Goal: Information Seeking & Learning: Learn about a topic

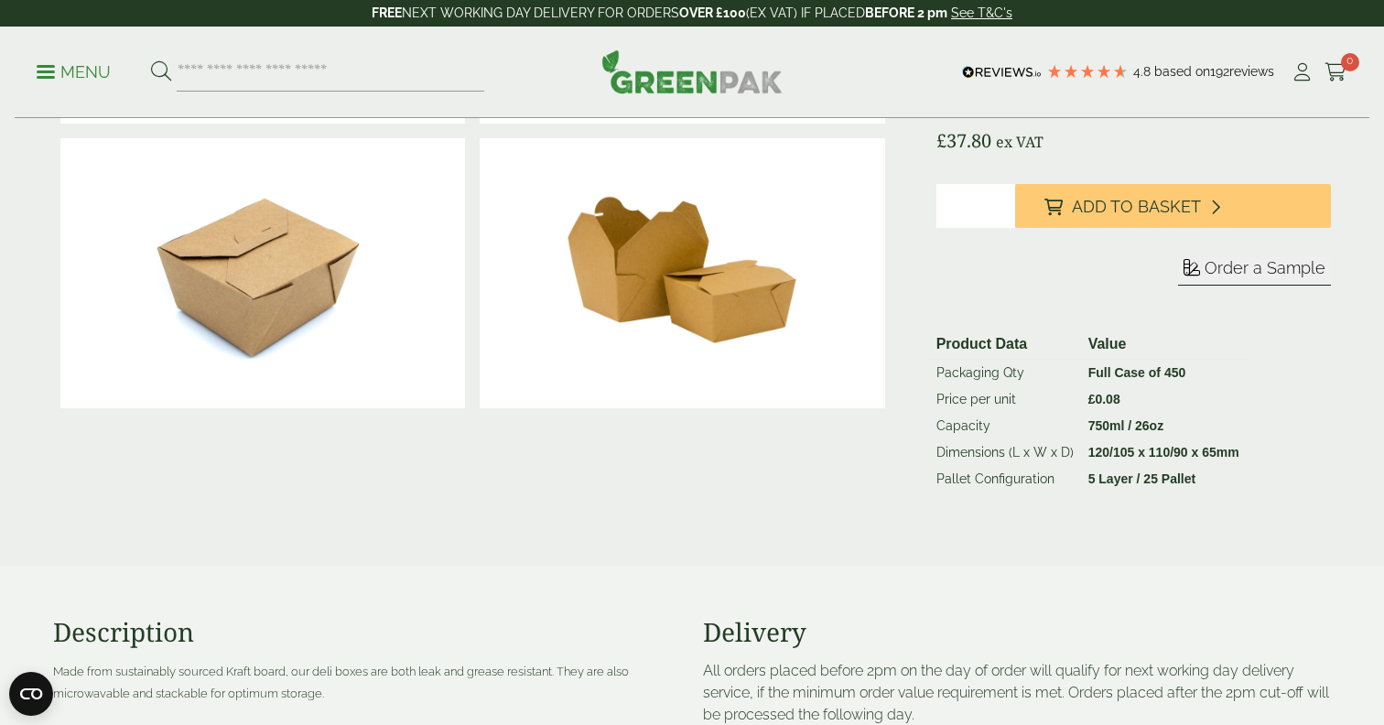
scroll to position [333, 0]
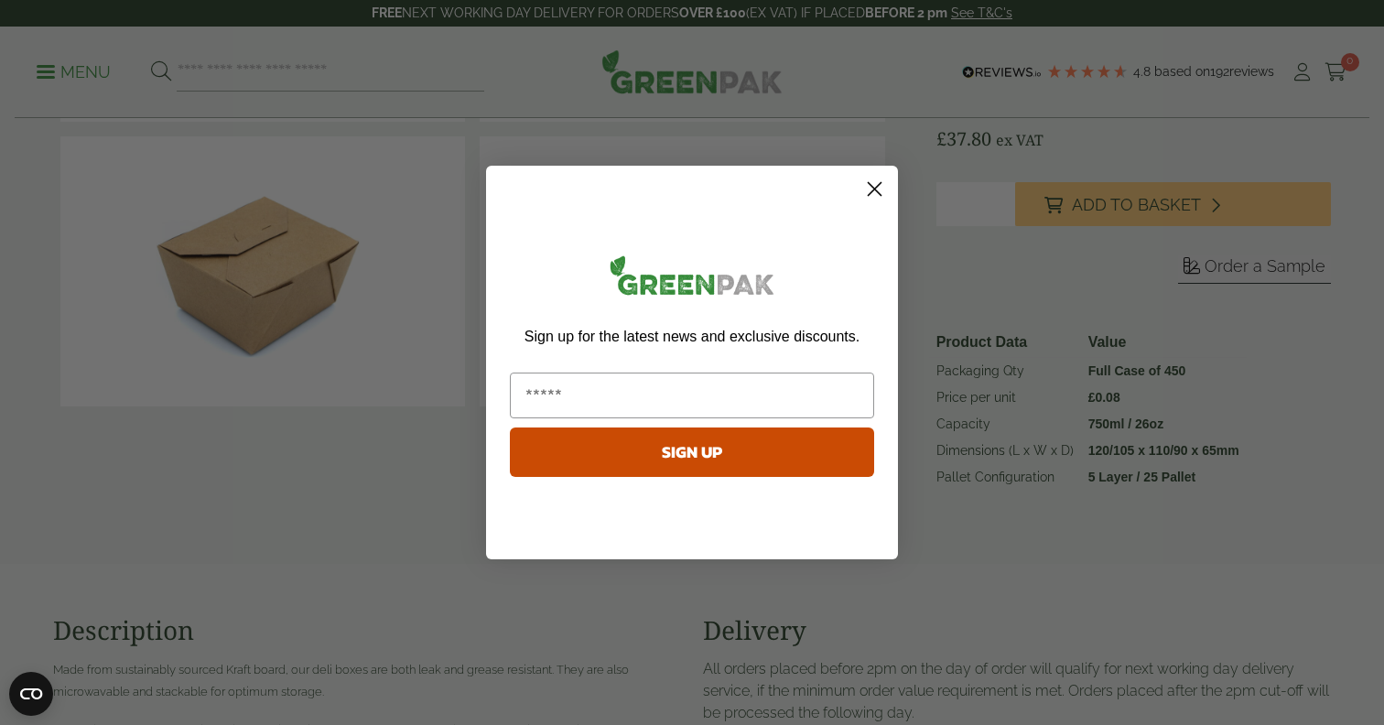
click at [874, 195] on circle "Close dialog" at bounding box center [874, 189] width 30 height 30
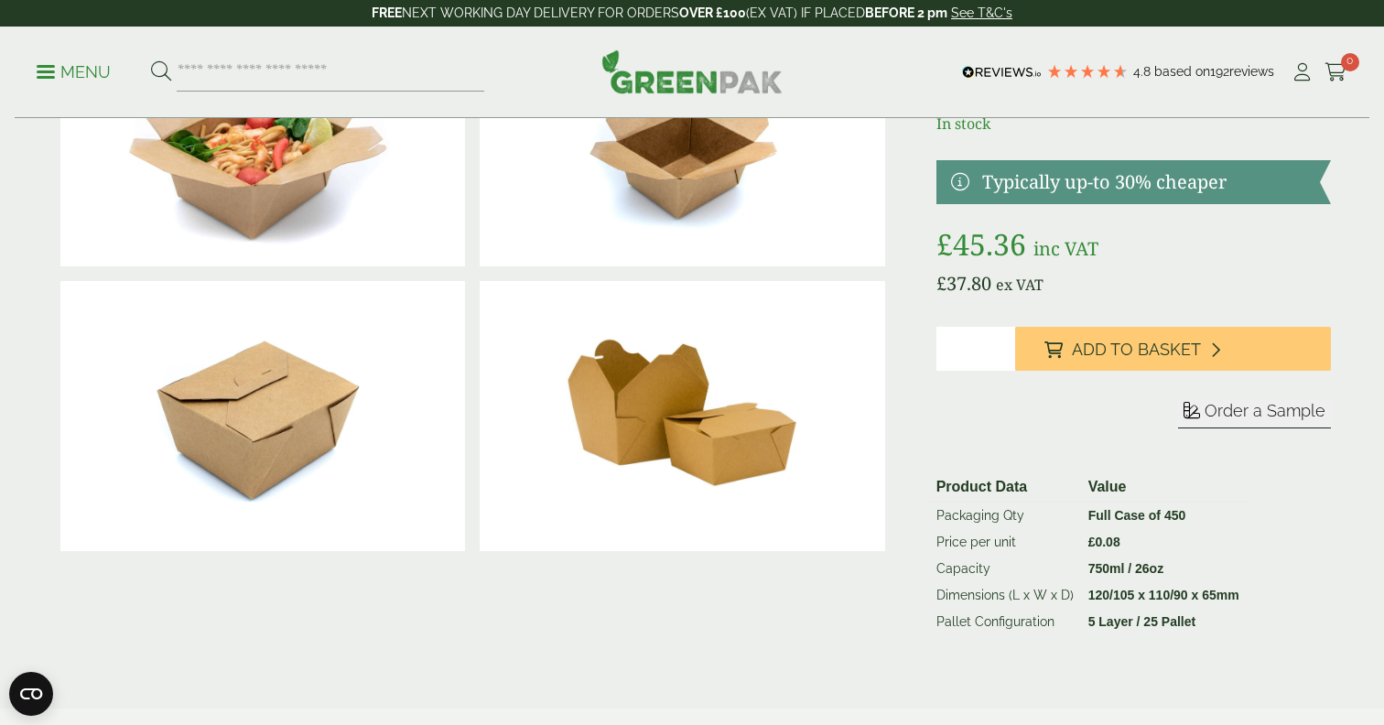
scroll to position [156, 0]
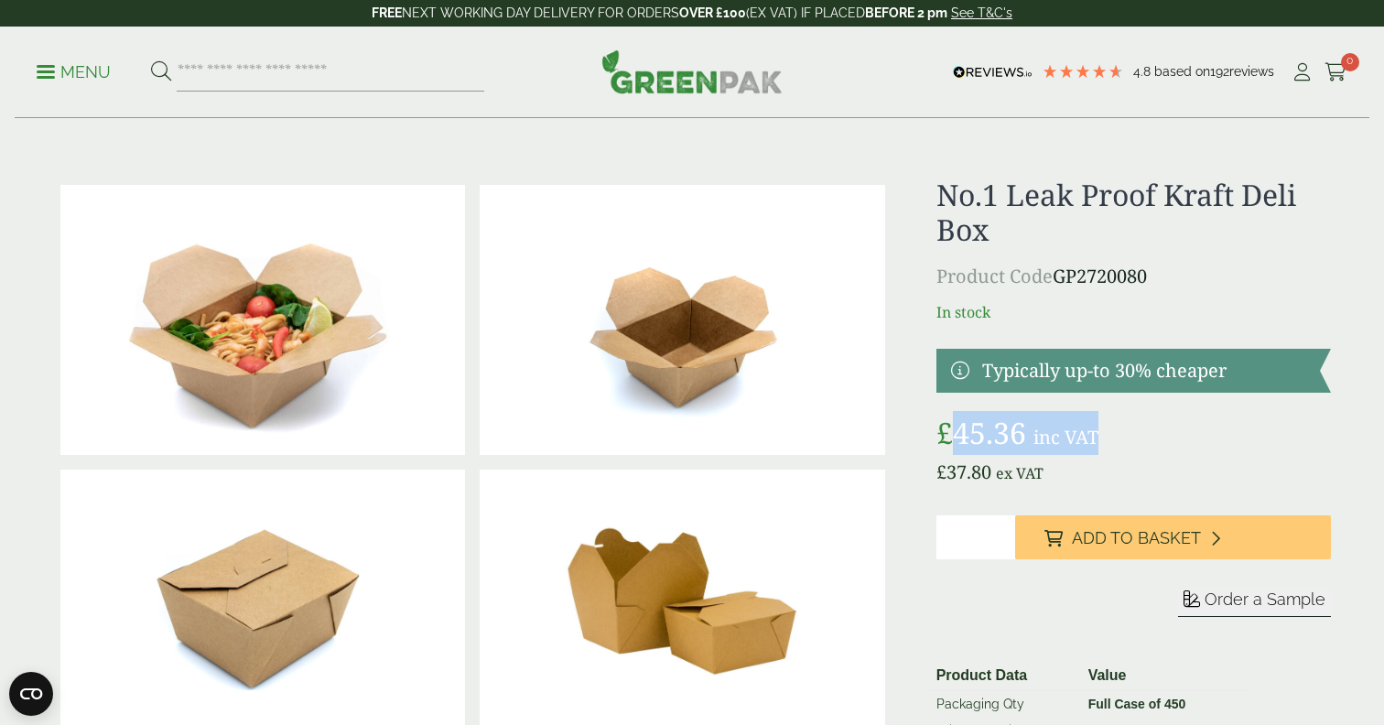
drag, startPoint x: 959, startPoint y: 479, endPoint x: 1115, endPoint y: 487, distance: 156.7
click at [1115, 455] on p "£ 45.36 inc VAT" at bounding box center [1133, 433] width 394 height 44
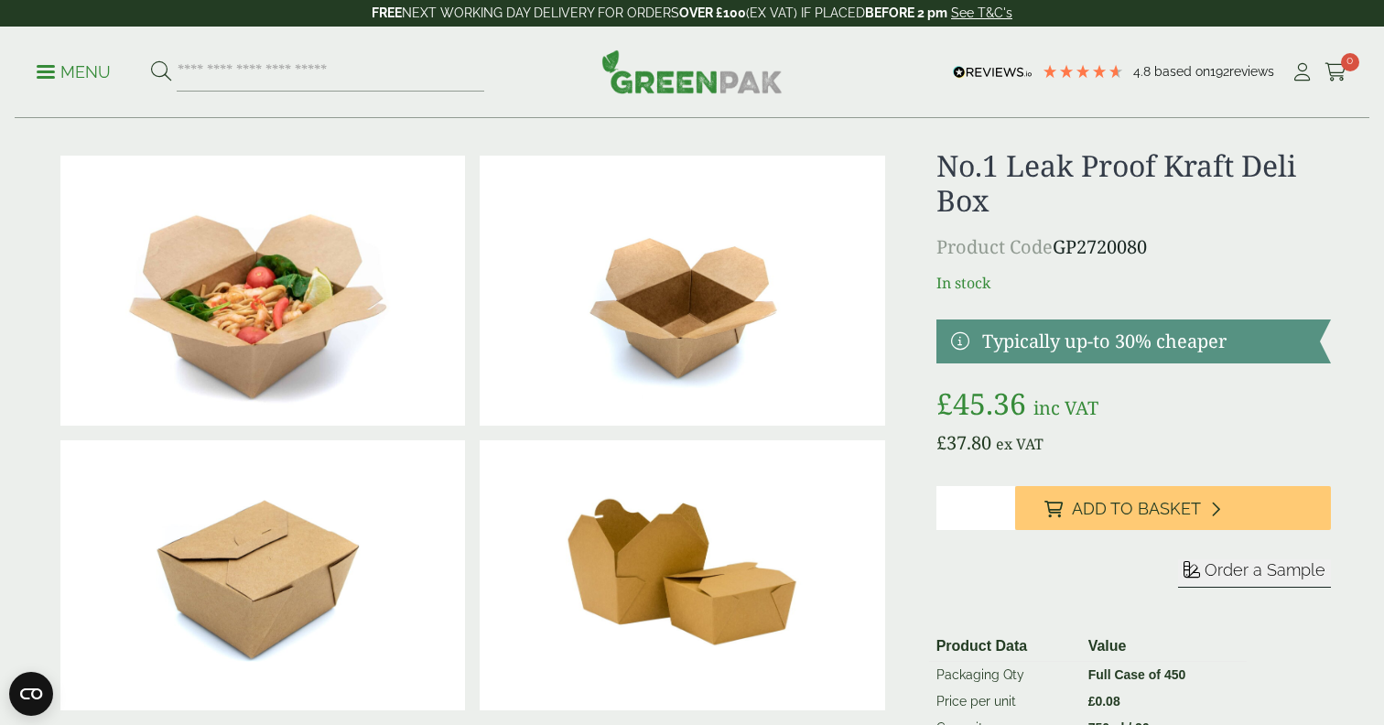
click at [1190, 457] on p "£ 37.80 ex VAT" at bounding box center [1133, 442] width 394 height 27
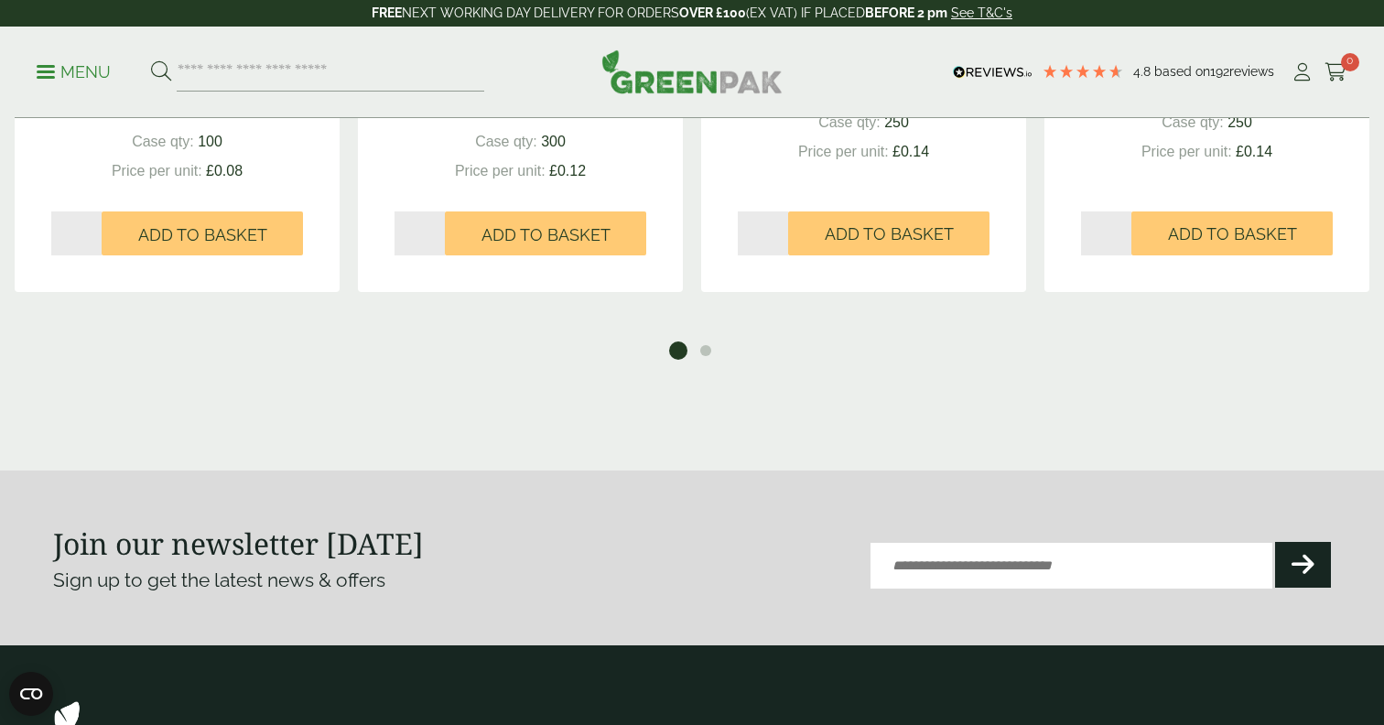
scroll to position [1899, 0]
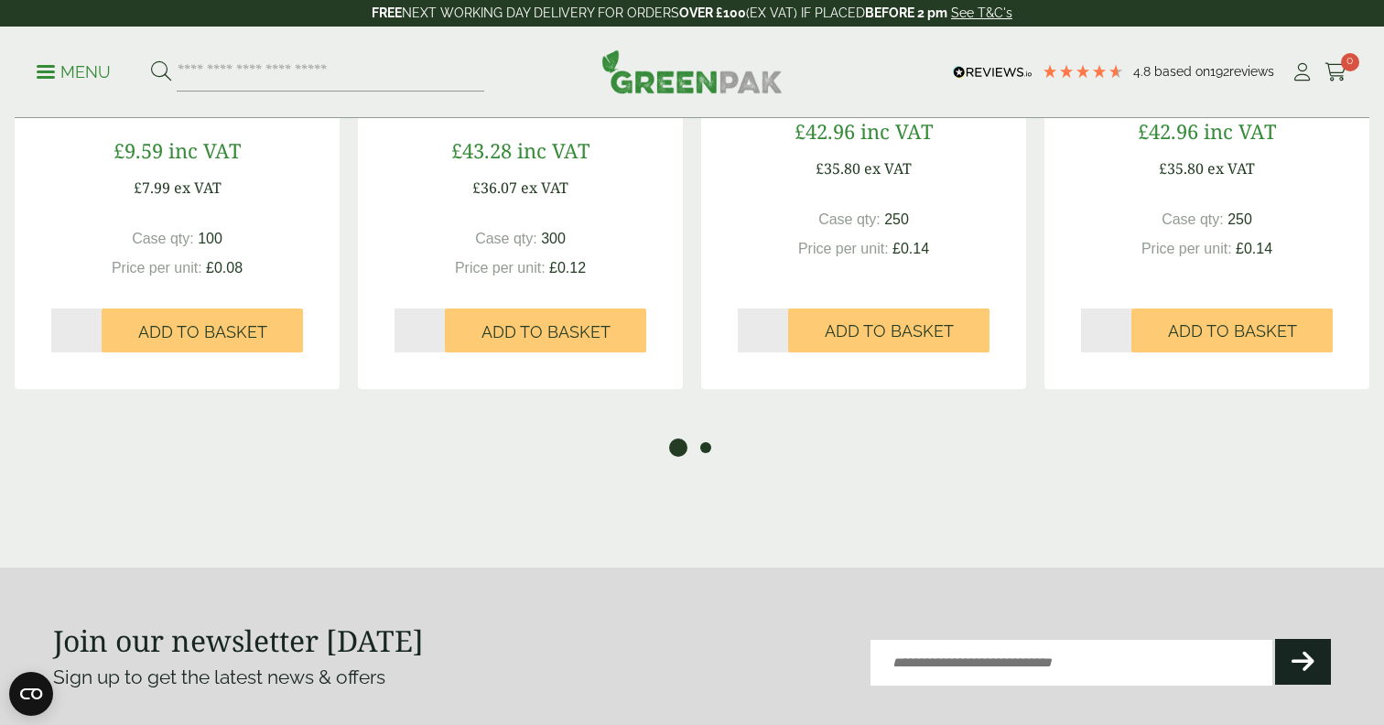
click at [714, 457] on button "2" at bounding box center [705, 447] width 18 height 18
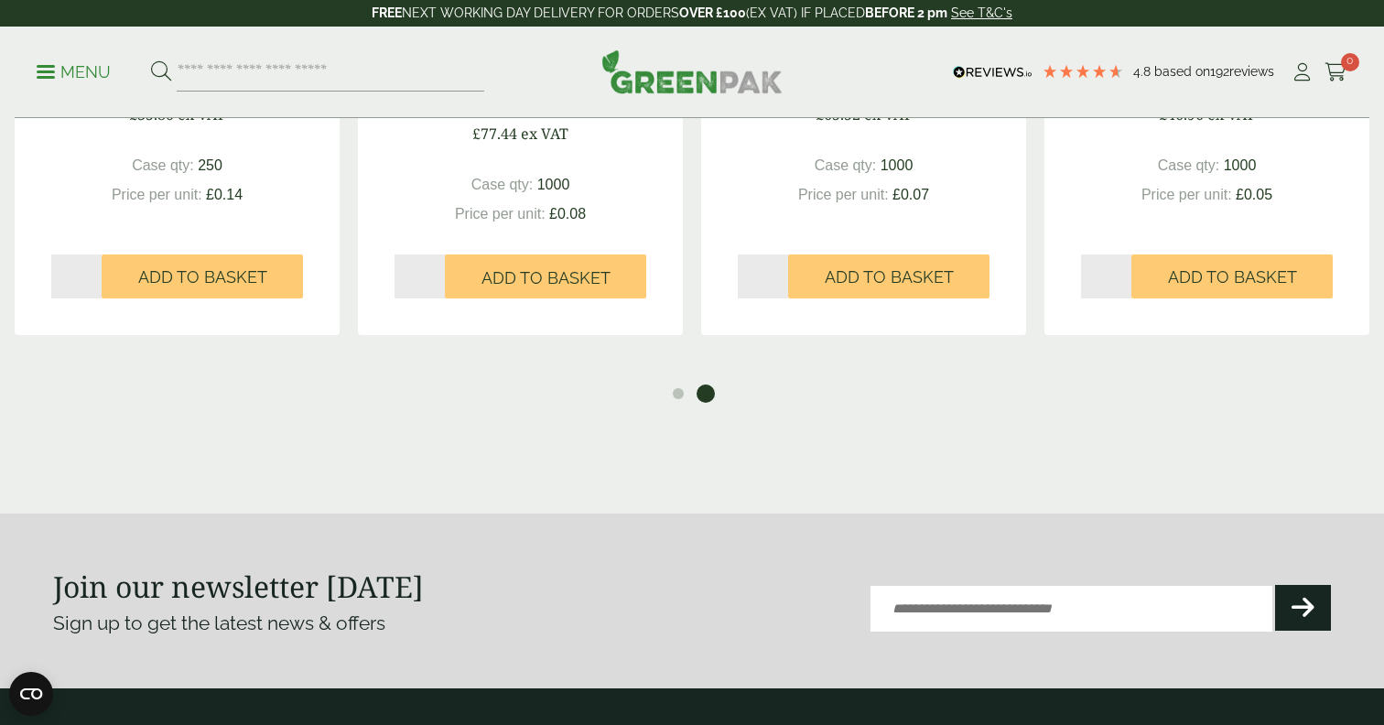
scroll to position [1961, 0]
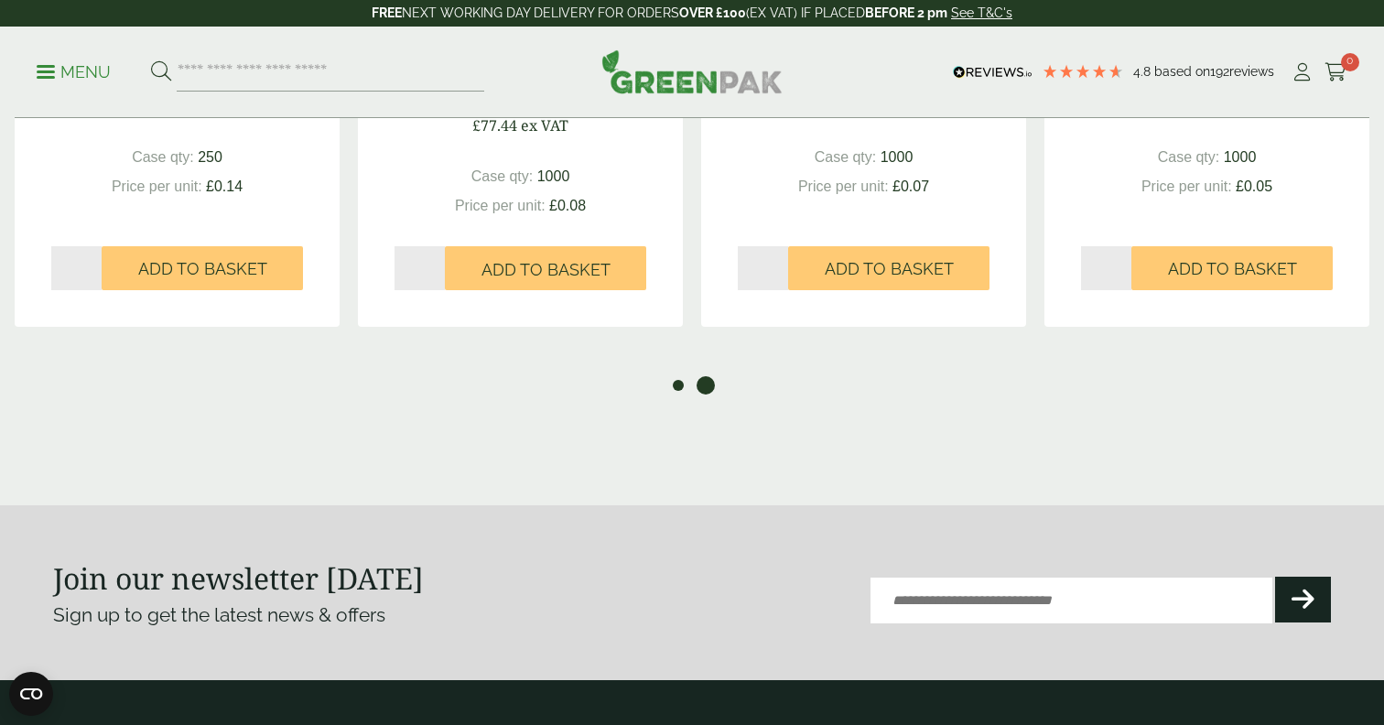
click at [671, 394] on button "1" at bounding box center [678, 385] width 18 height 18
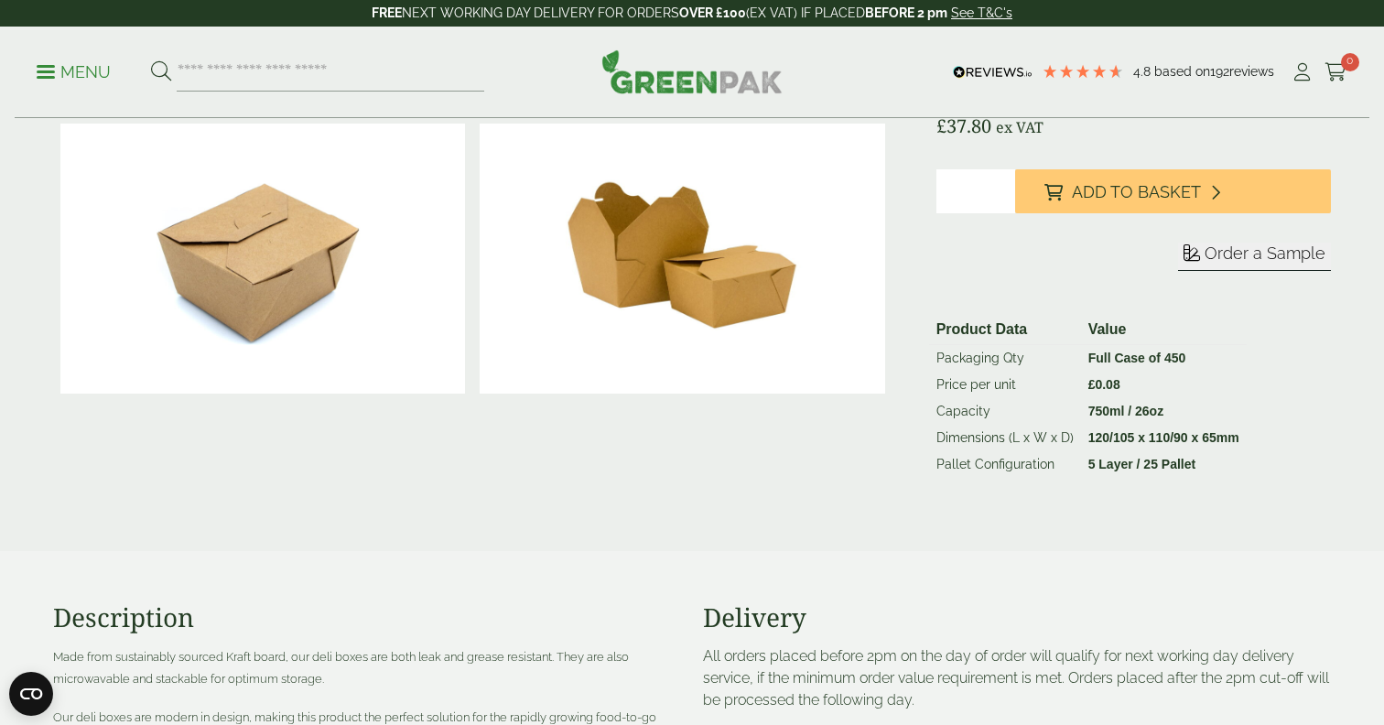
scroll to position [321, 0]
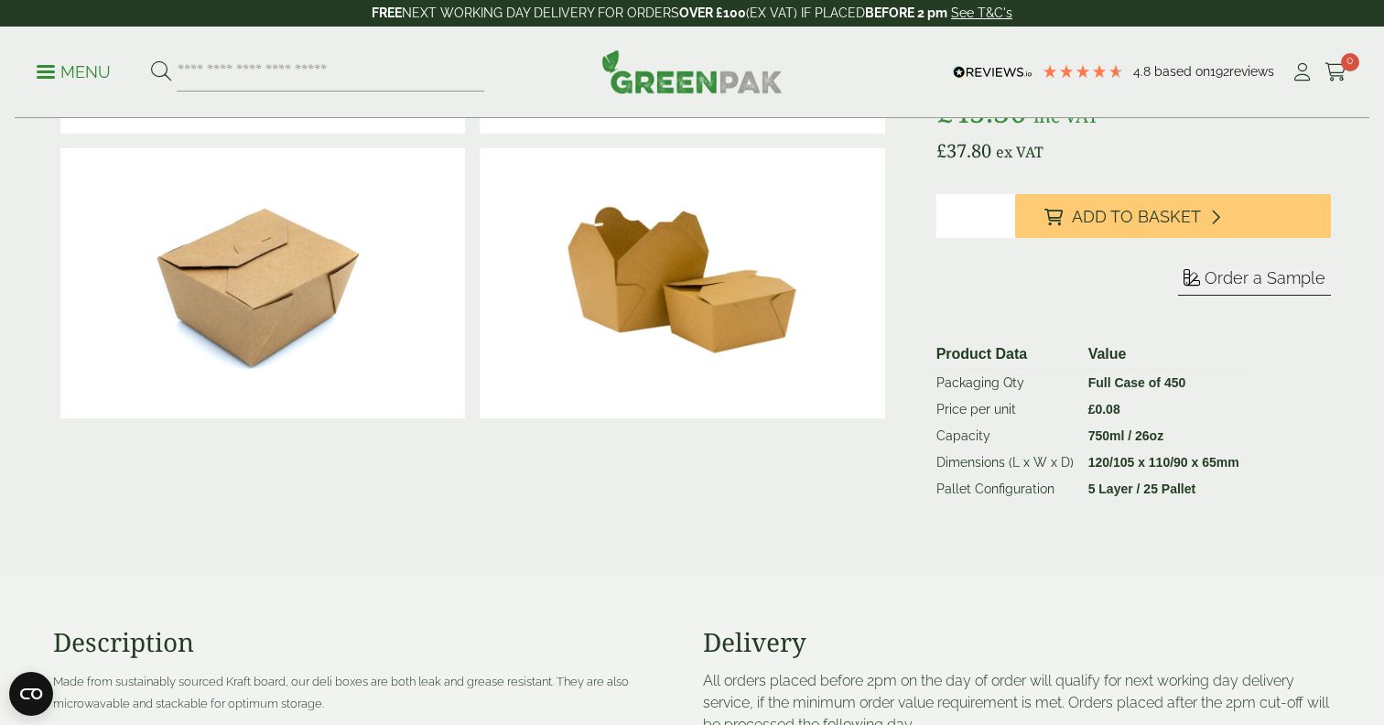
click at [919, 286] on div "£" at bounding box center [691, 193] width 1299 height 675
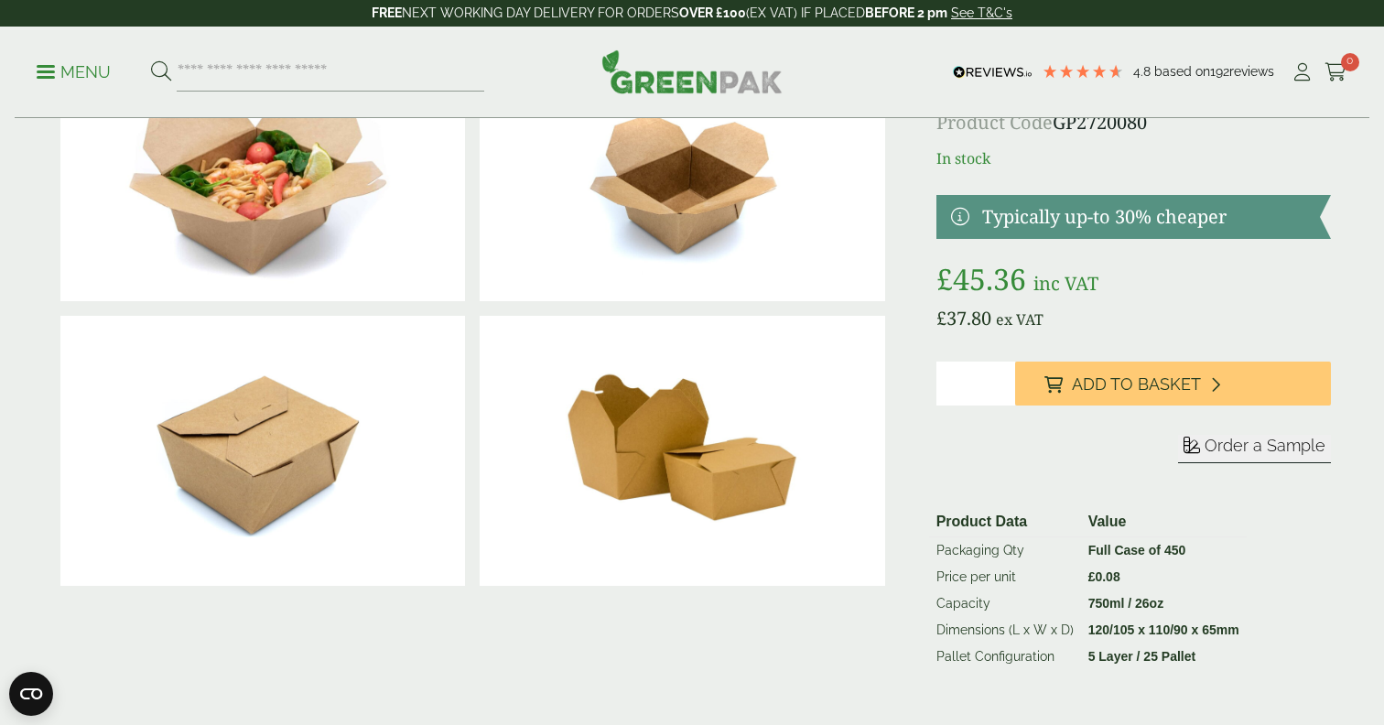
scroll to position [155, 0]
click at [919, 286] on div "£" at bounding box center [691, 360] width 1299 height 675
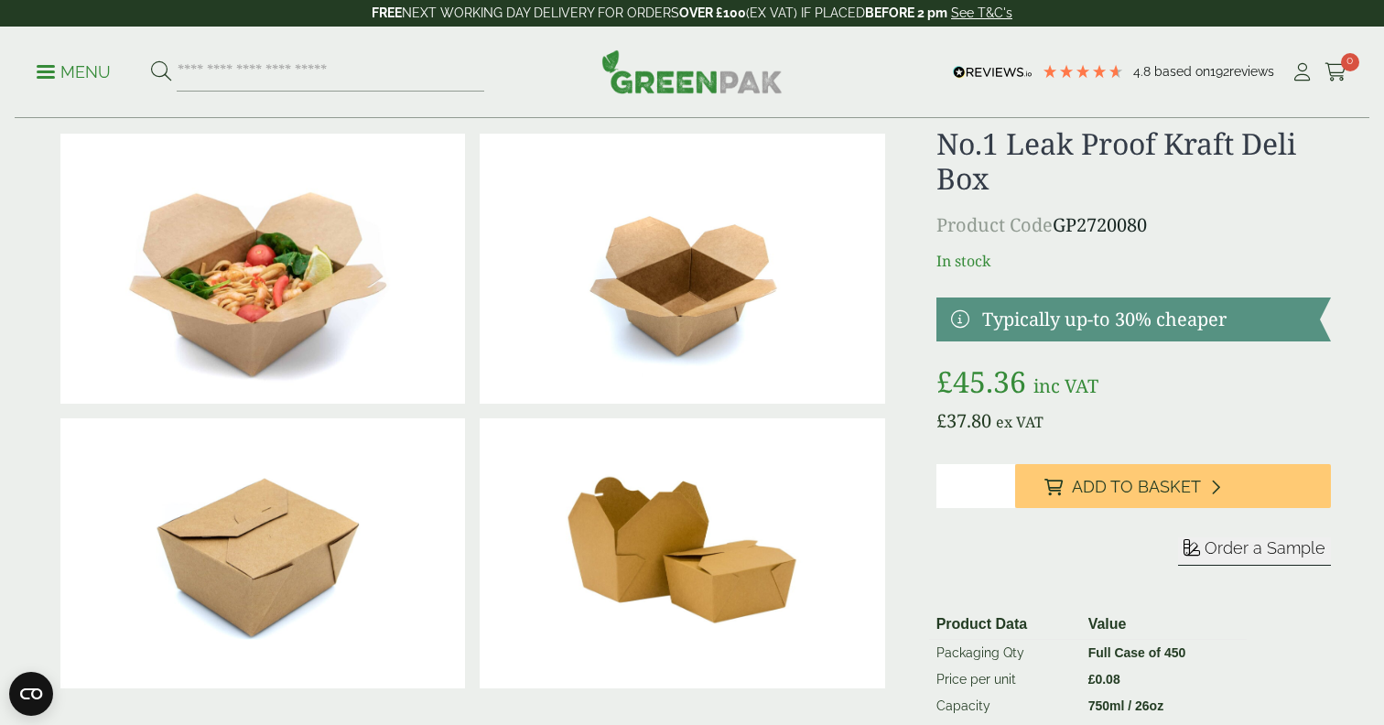
scroll to position [0, 0]
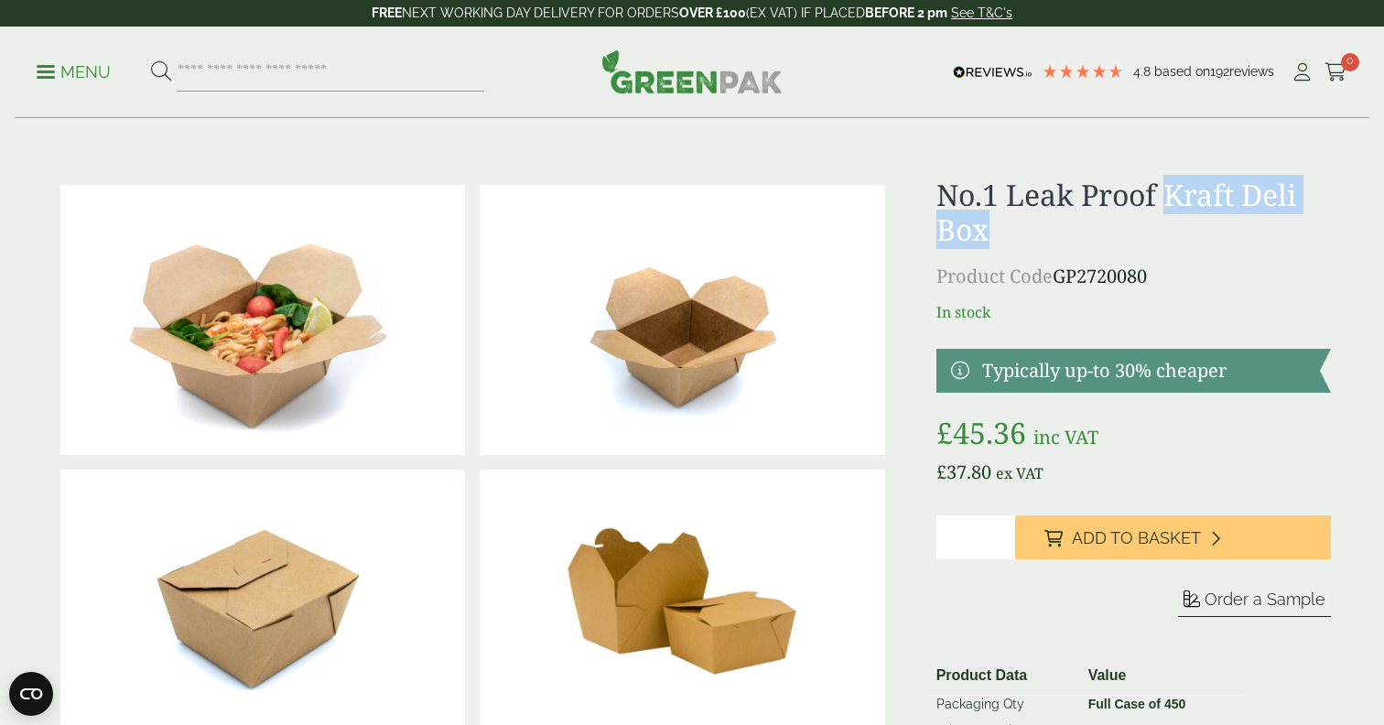
drag, startPoint x: 1166, startPoint y: 197, endPoint x: 1234, endPoint y: 221, distance: 72.1
click at [1234, 221] on h1 "No.1 Leak Proof Kraft Deli Box" at bounding box center [1133, 213] width 394 height 70
copy h1 "Kraft Deli Box"
